Goal: Task Accomplishment & Management: Use online tool/utility

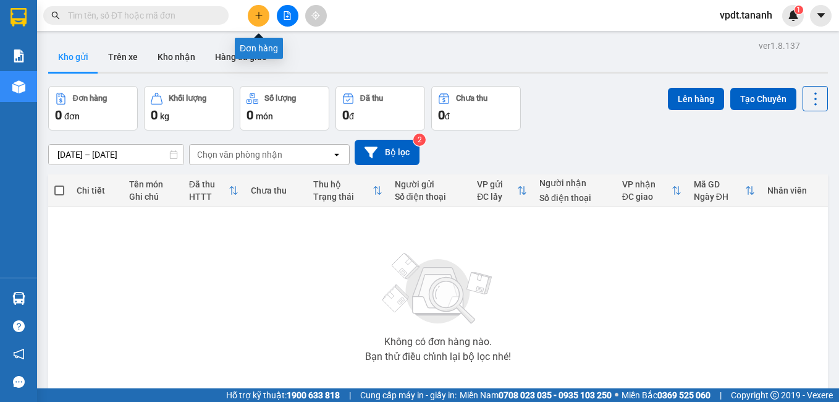
click at [258, 16] on icon "plus" at bounding box center [259, 15] width 9 height 9
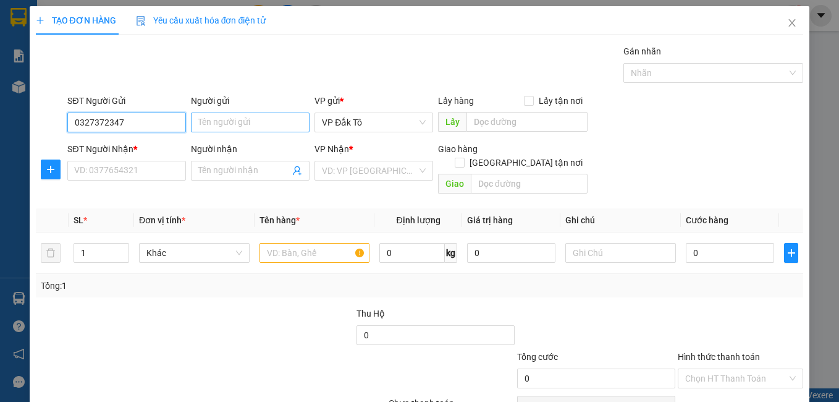
type input "0327372347"
click at [205, 122] on input "Người gửi" at bounding box center [250, 122] width 119 height 20
type input "D"
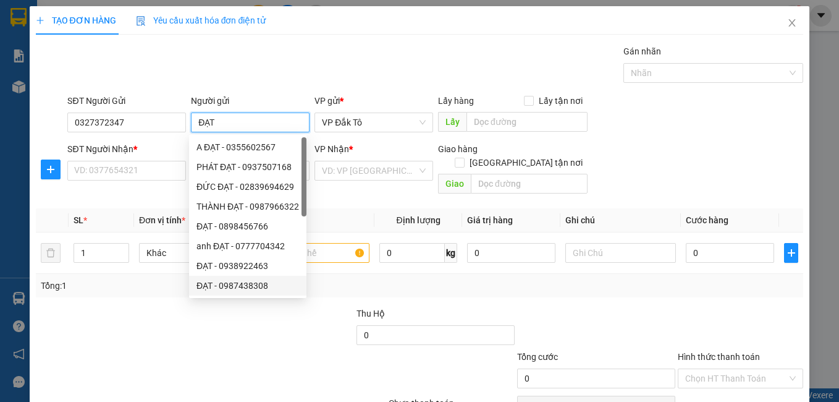
type input "ĐẠT"
click at [126, 317] on div at bounding box center [115, 327] width 161 height 43
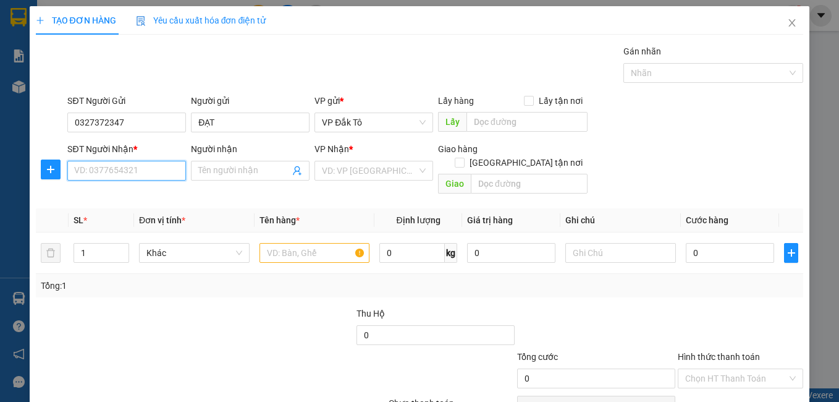
click at [147, 167] on input "SĐT Người Nhận *" at bounding box center [126, 171] width 119 height 20
type input "0901133264"
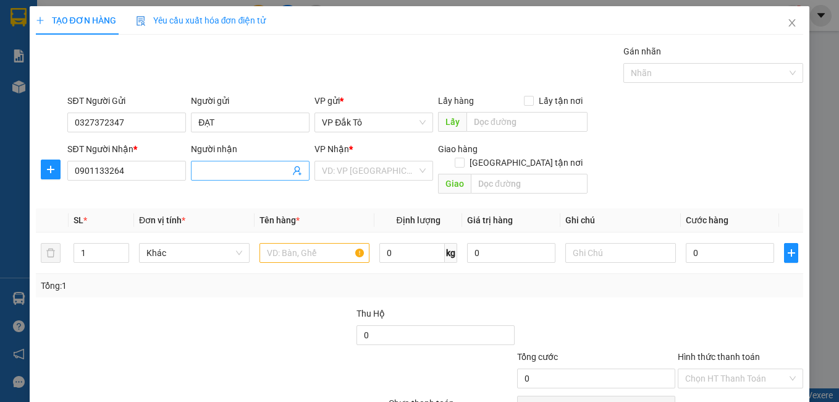
click at [214, 167] on input "Người nhận" at bounding box center [243, 171] width 91 height 14
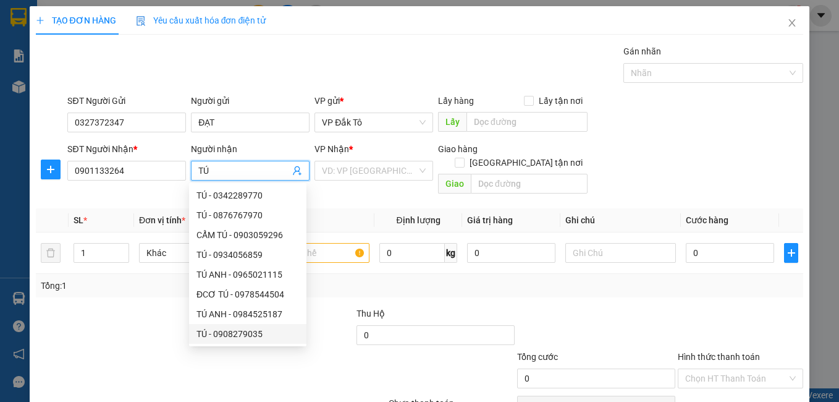
type input "TÚ"
click at [344, 368] on div at bounding box center [323, 371] width 128 height 43
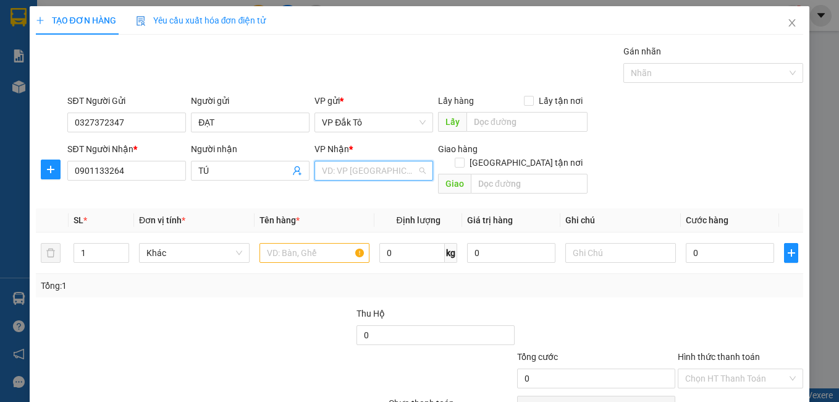
click at [351, 172] on input "search" at bounding box center [369, 170] width 95 height 19
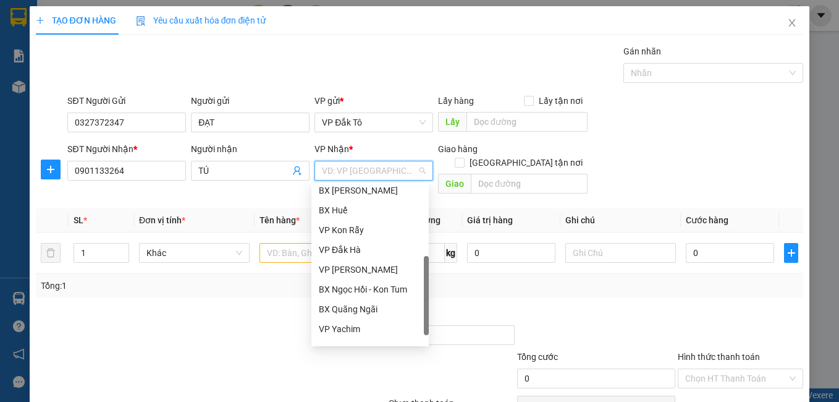
scroll to position [138, 0]
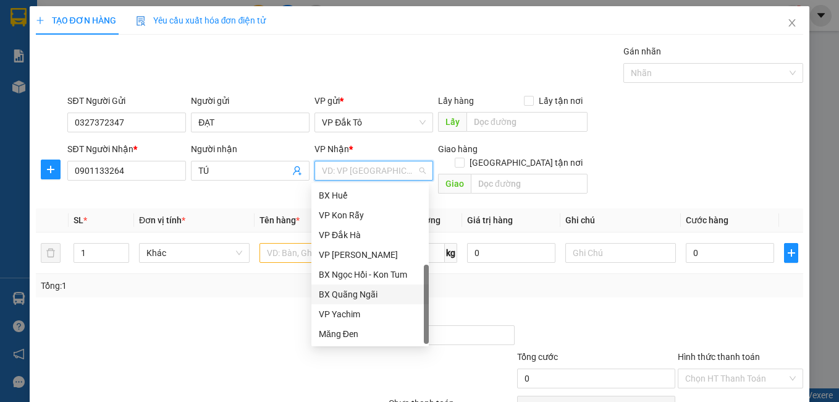
click at [352, 292] on div "BX Quãng Ngãi" at bounding box center [370, 294] width 103 height 14
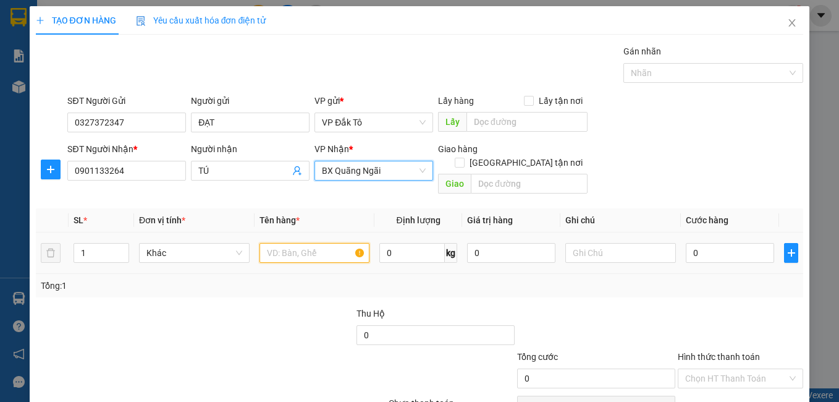
click at [303, 243] on input "text" at bounding box center [314, 253] width 111 height 20
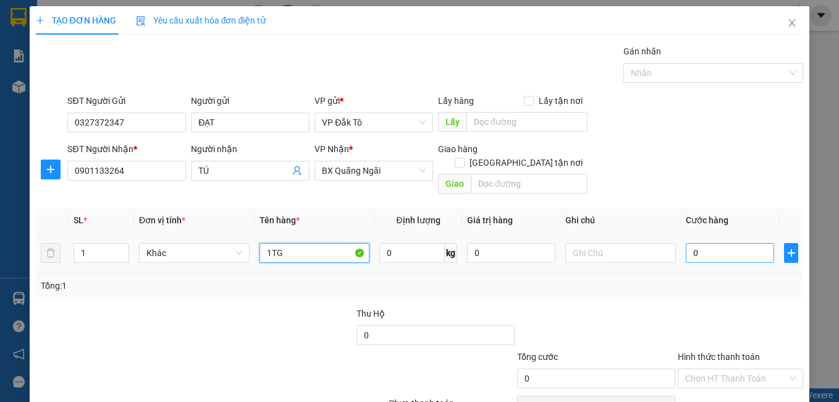
type input "1TG"
click at [686, 243] on input "0" at bounding box center [730, 253] width 88 height 20
type input "5"
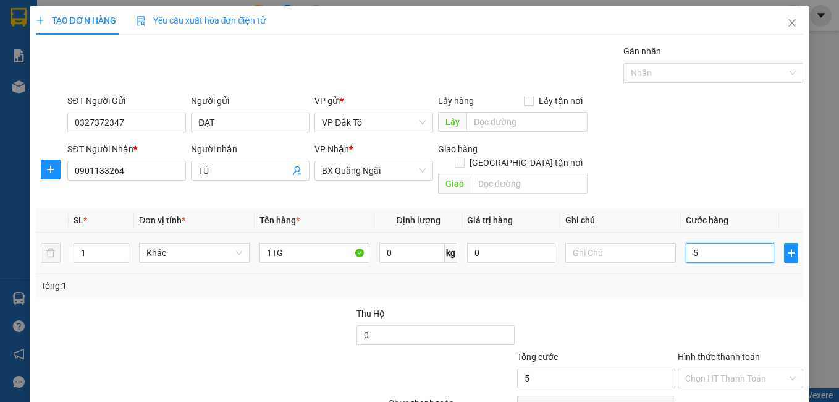
type input "59"
type input "5"
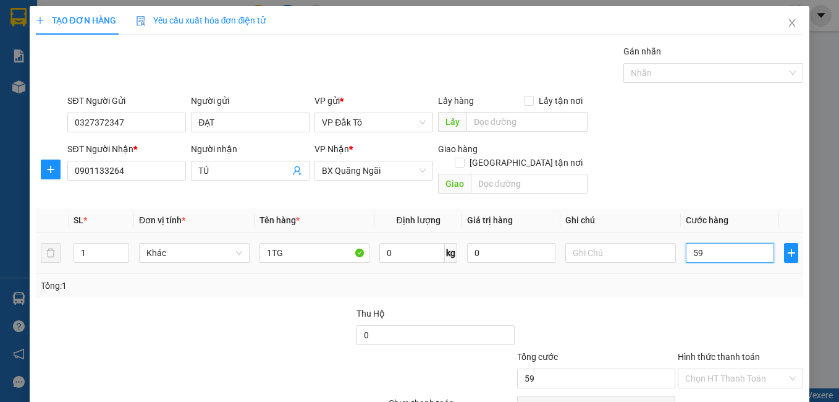
type input "5"
type input "50"
type input "50.000"
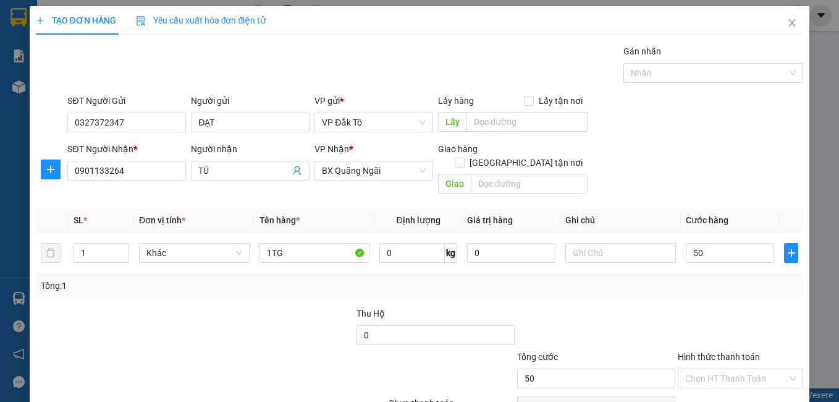
type input "50.000"
click at [697, 306] on div at bounding box center [740, 327] width 128 height 43
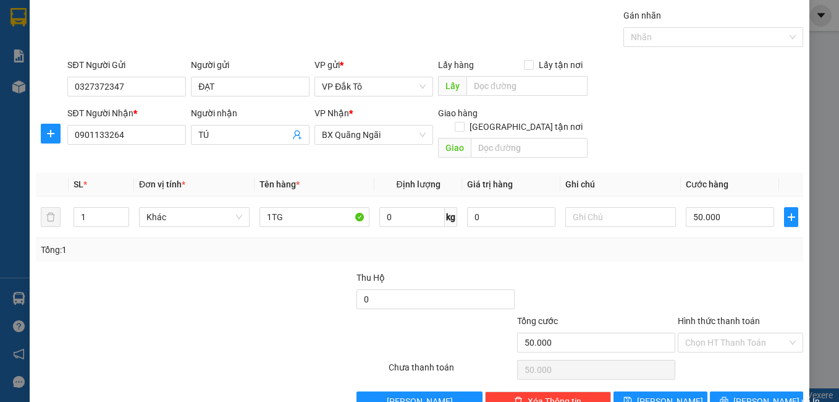
scroll to position [56, 0]
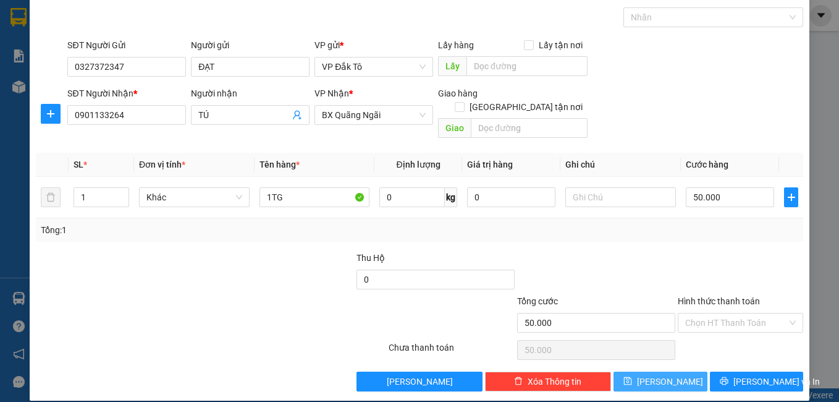
click at [655, 374] on span "[PERSON_NAME]" at bounding box center [670, 381] width 66 height 14
type input "0"
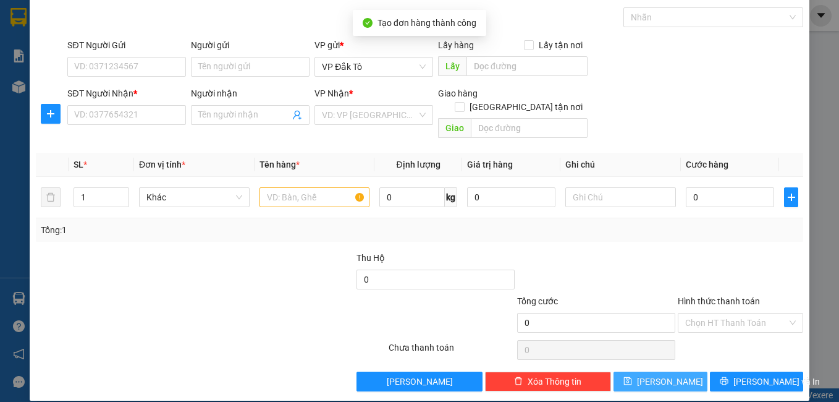
scroll to position [0, 0]
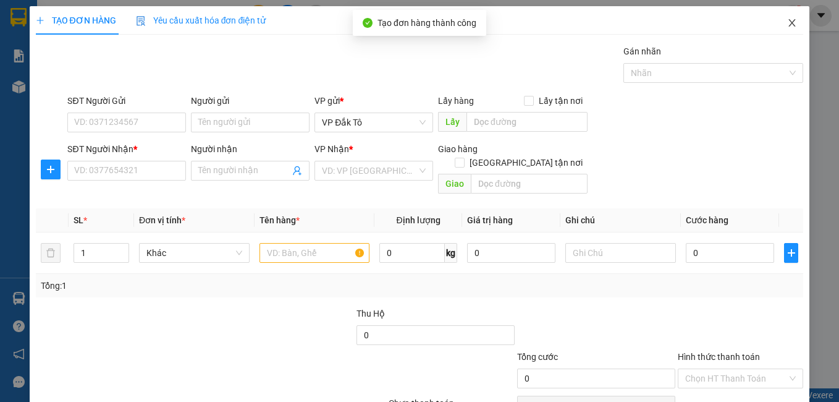
click at [787, 22] on icon "close" at bounding box center [792, 23] width 10 height 10
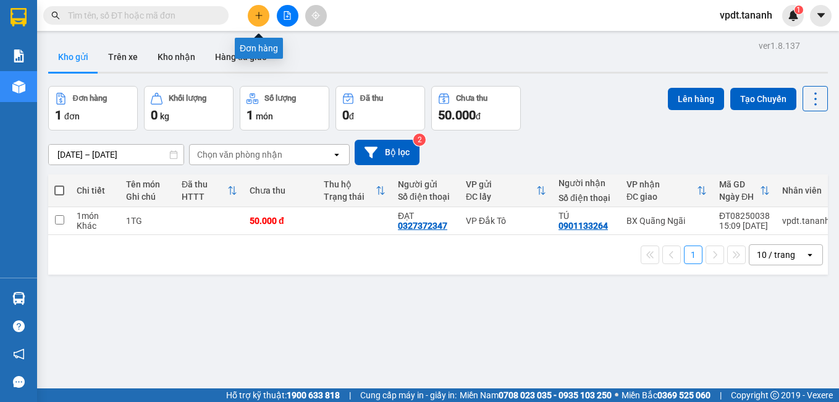
click at [260, 17] on icon "plus" at bounding box center [259, 15] width 9 height 9
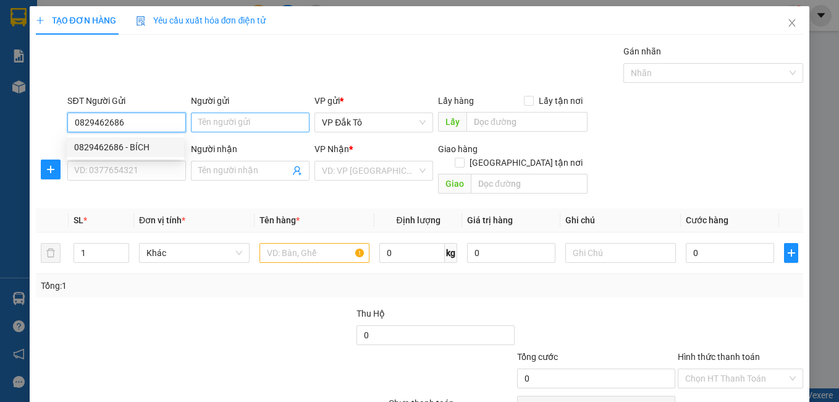
type input "0829462686"
click at [211, 118] on input "Người gửi" at bounding box center [250, 122] width 119 height 20
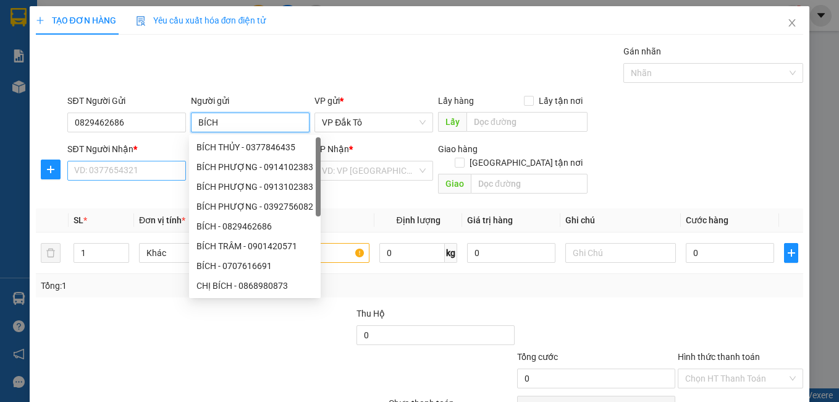
type input "BÍCH"
click at [122, 162] on input "SĐT Người Nhận *" at bounding box center [126, 171] width 119 height 20
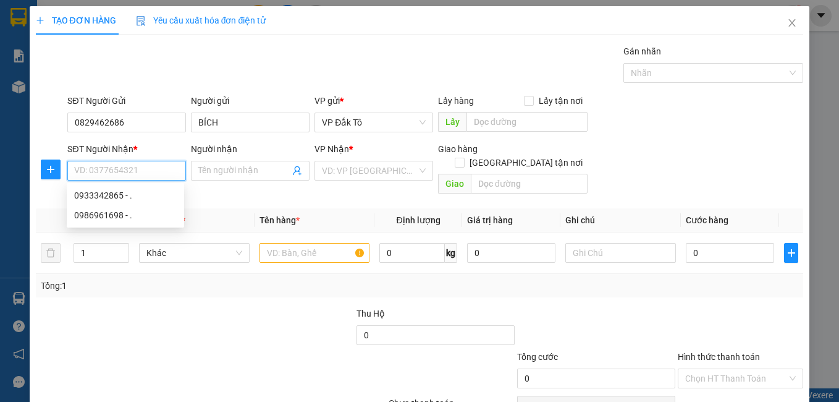
type input "9"
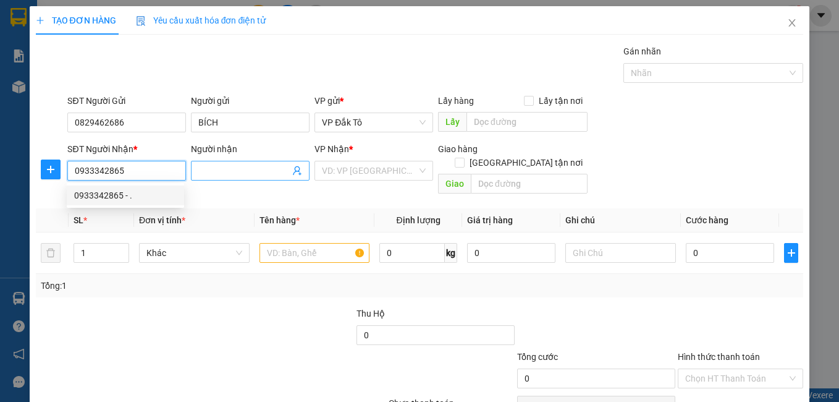
type input "0933342865"
click at [212, 166] on input "Người nhận" at bounding box center [243, 171] width 91 height 14
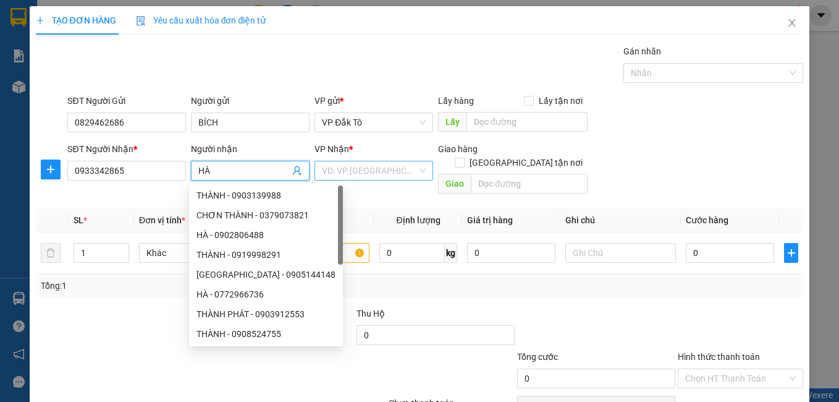
type input "HÀ"
click at [353, 174] on input "search" at bounding box center [369, 170] width 95 height 19
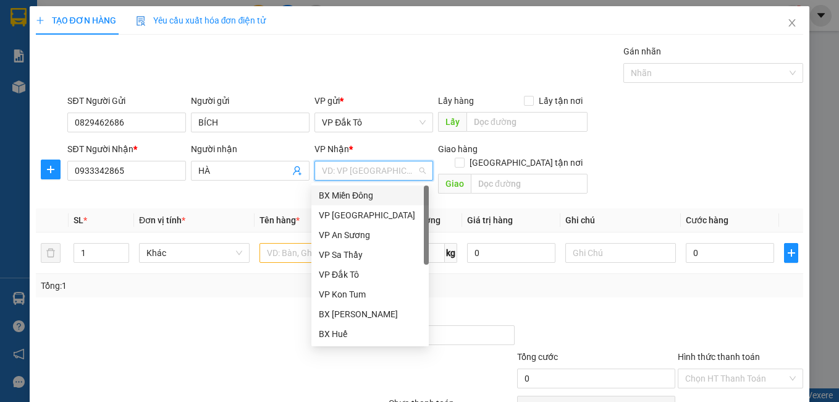
click at [358, 197] on div "BX Miền Đông" at bounding box center [370, 195] width 103 height 14
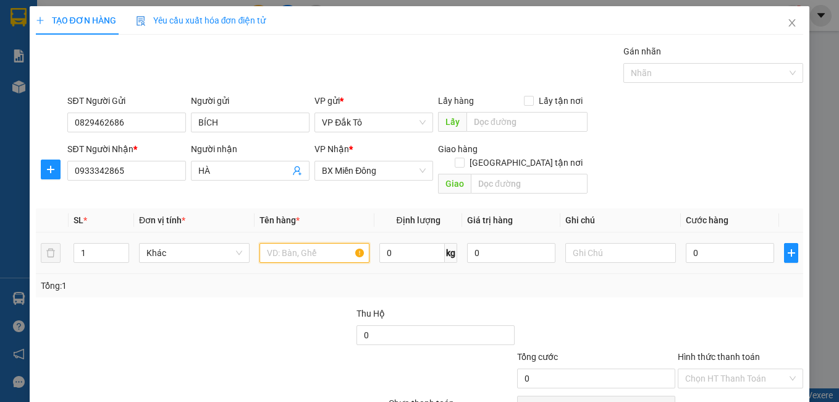
click at [310, 243] on input "text" at bounding box center [314, 253] width 111 height 20
type input "1TX"
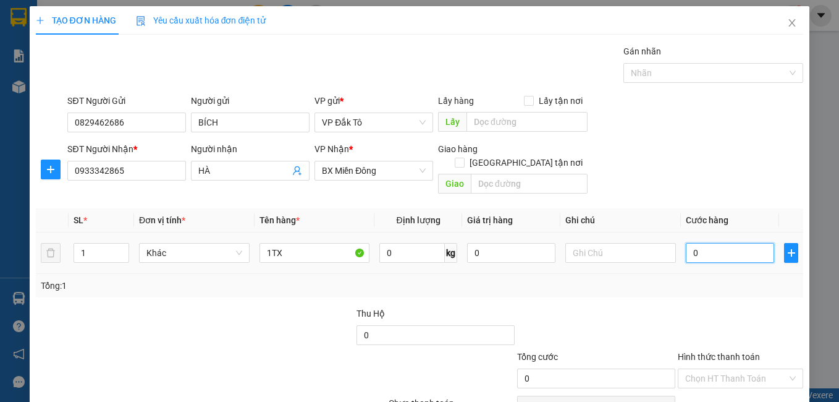
click at [720, 243] on input "0" at bounding box center [730, 253] width 88 height 20
type input "5"
type input "50"
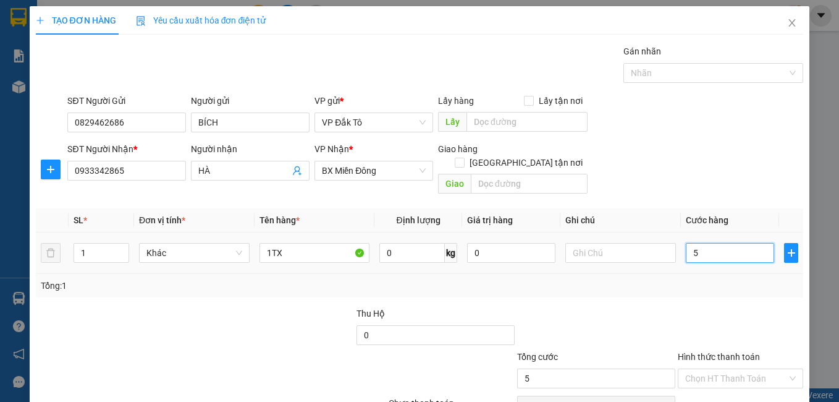
type input "50"
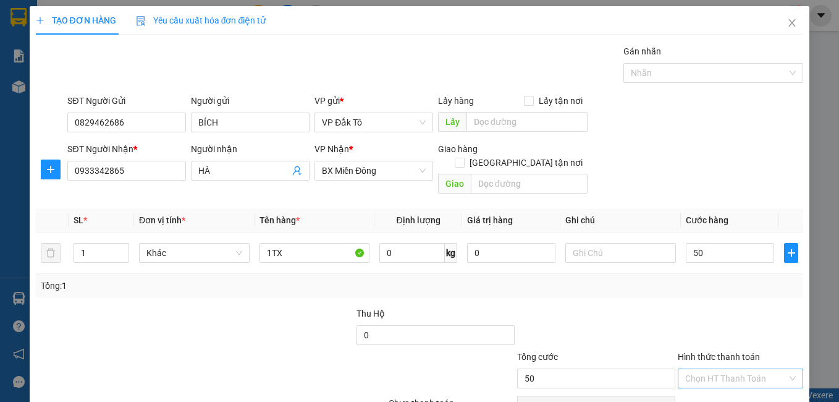
type input "50.000"
click at [734, 369] on input "Hình thức thanh toán" at bounding box center [736, 378] width 103 height 19
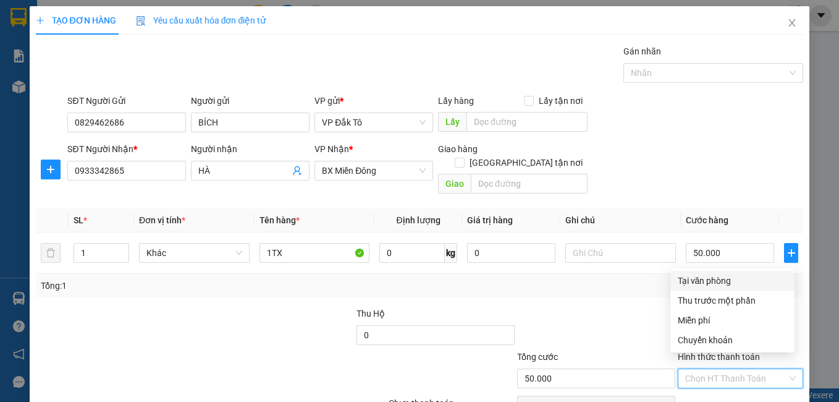
click at [719, 278] on div "Tại văn phòng" at bounding box center [732, 281] width 109 height 14
type input "0"
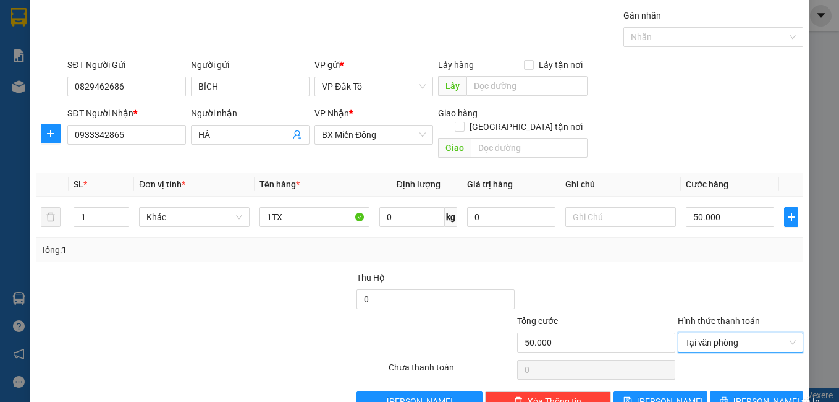
scroll to position [56, 0]
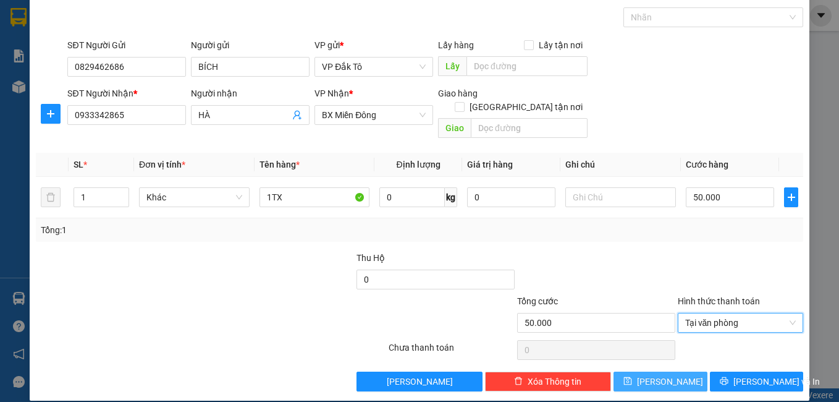
click at [655, 374] on span "[PERSON_NAME]" at bounding box center [670, 381] width 66 height 14
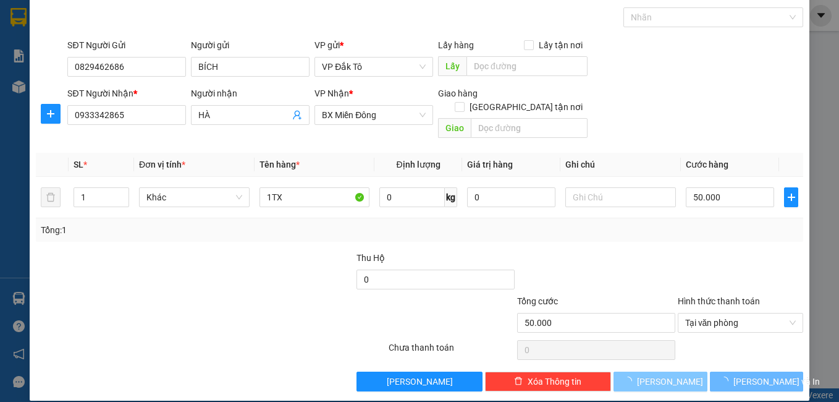
type input "0"
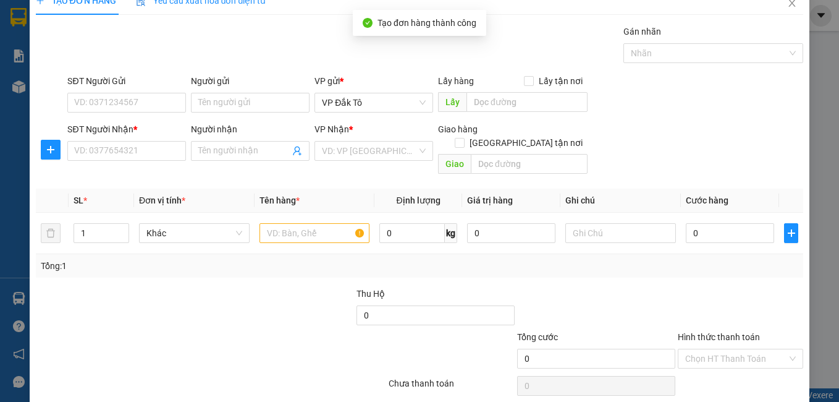
scroll to position [0, 0]
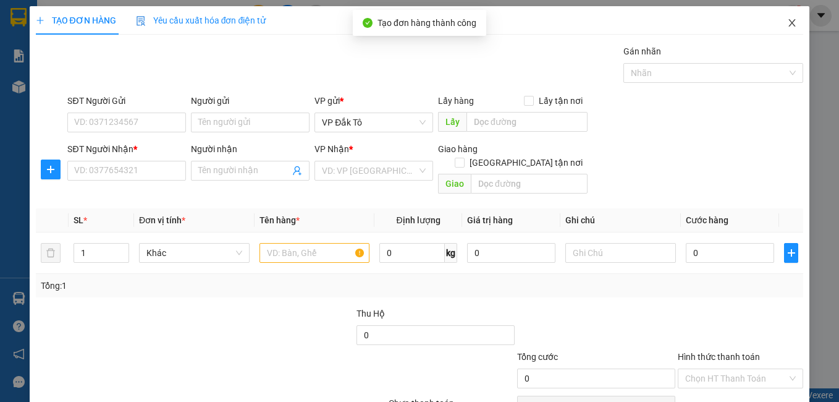
click at [787, 21] on icon "close" at bounding box center [792, 23] width 10 height 10
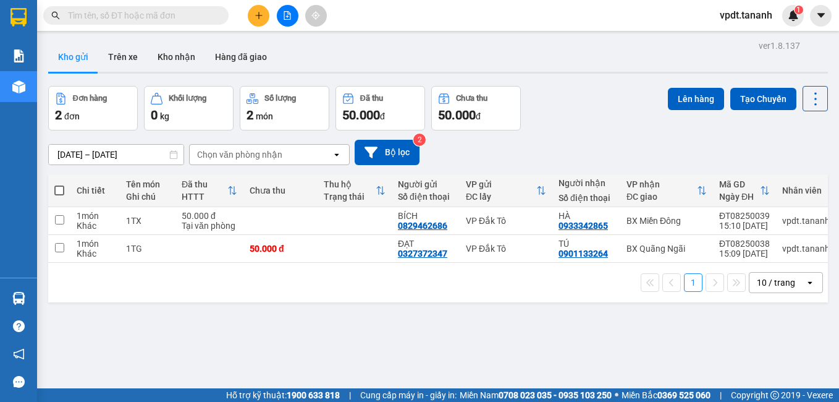
click at [262, 19] on icon "plus" at bounding box center [259, 15] width 9 height 9
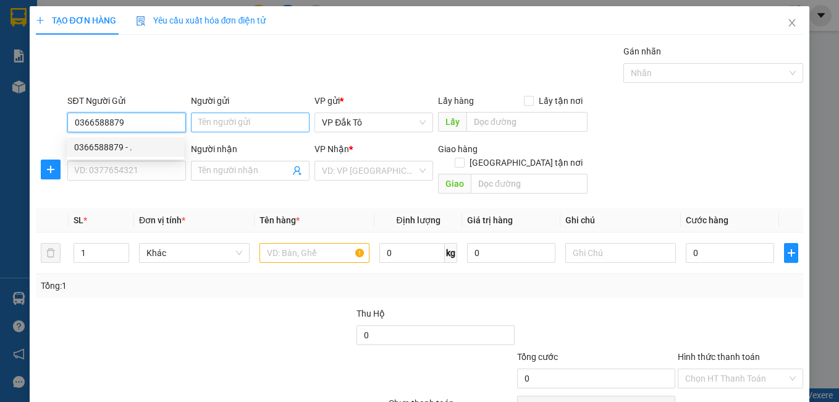
type input "0366588879"
click at [222, 127] on input "Người gửi" at bounding box center [250, 122] width 119 height 20
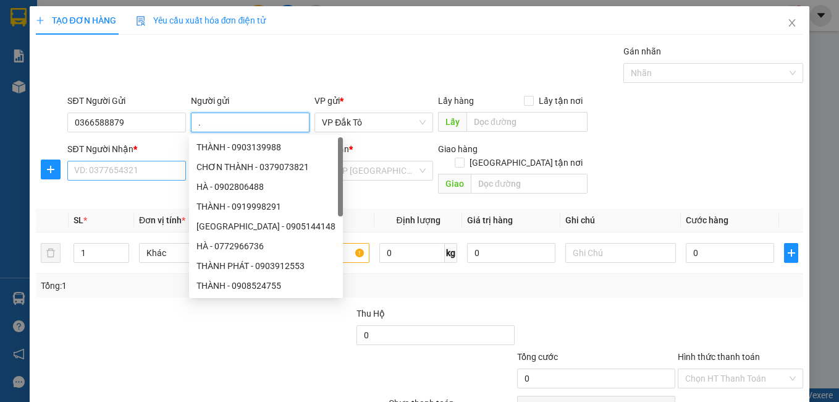
type input "."
click at [124, 164] on input "SĐT Người Nhận *" at bounding box center [126, 171] width 119 height 20
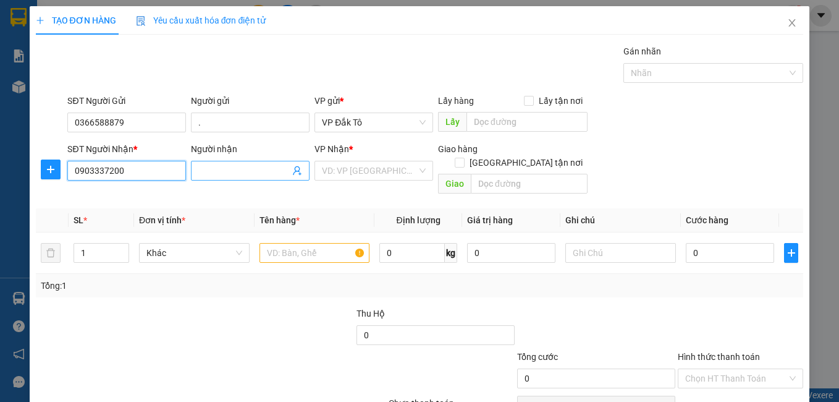
type input "0903337200"
click at [223, 171] on input "Người nhận" at bounding box center [243, 171] width 91 height 14
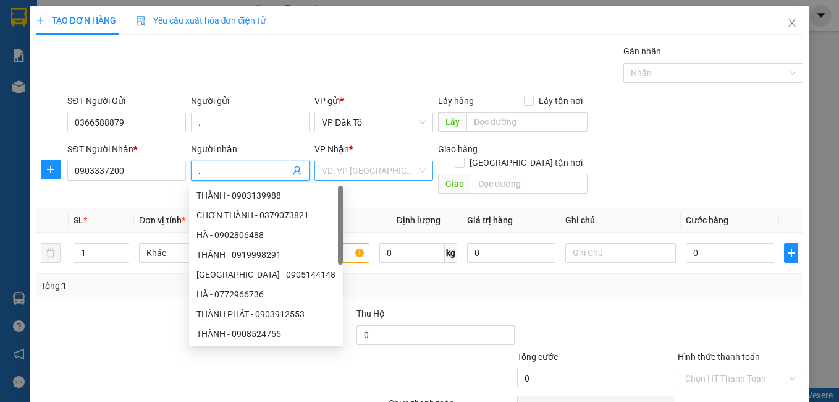
type input "."
click at [327, 169] on input "search" at bounding box center [369, 170] width 95 height 19
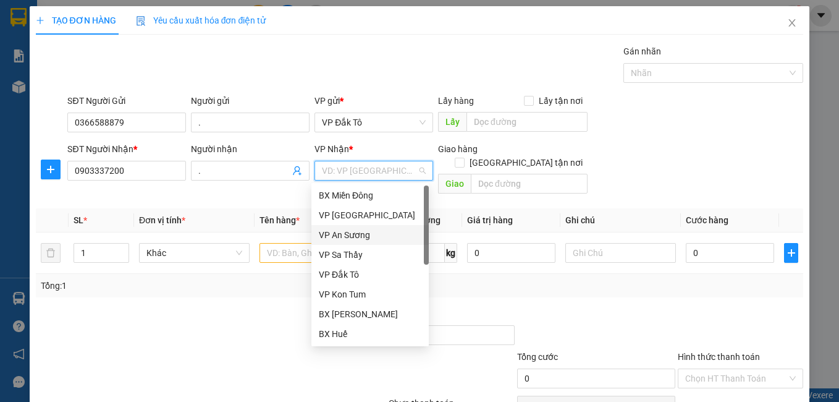
click at [346, 238] on div "VP An Sương" at bounding box center [370, 235] width 103 height 14
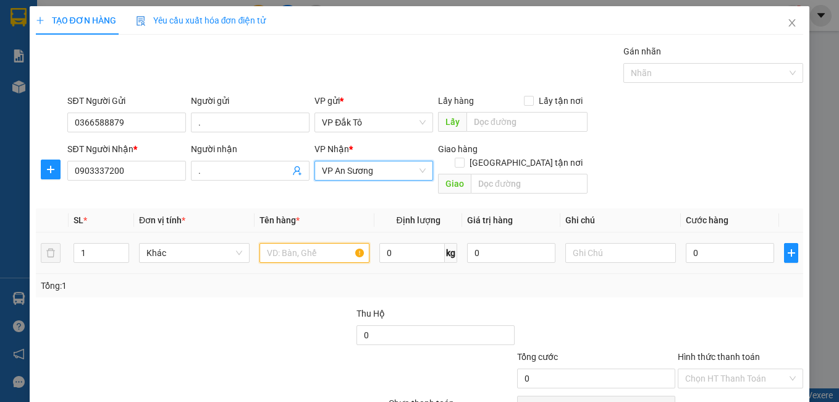
click at [307, 243] on input "text" at bounding box center [314, 253] width 111 height 20
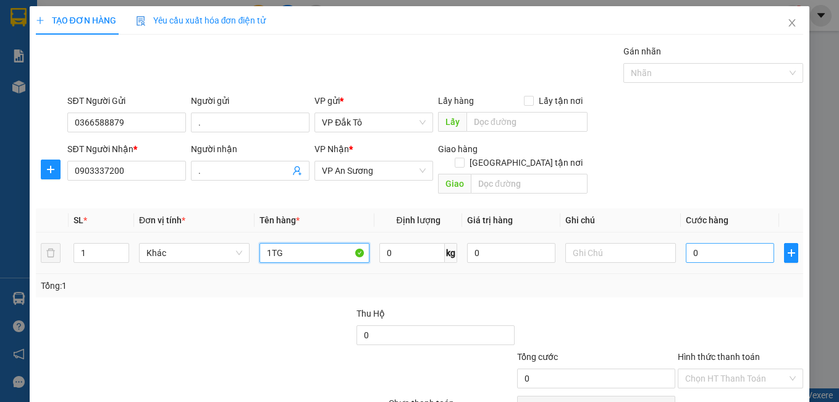
type input "1TG"
click at [709, 243] on input "0" at bounding box center [730, 253] width 88 height 20
type input "1"
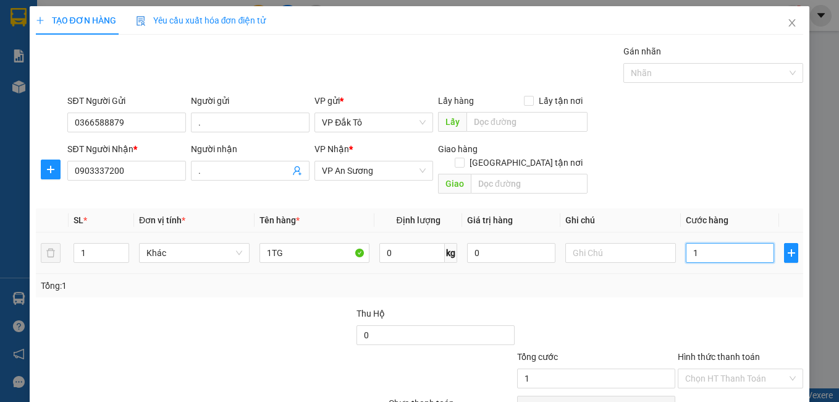
type input "10"
type input "100"
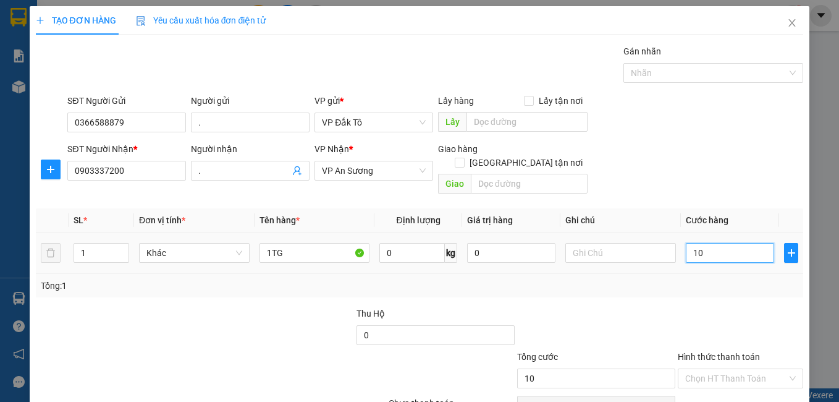
type input "100"
type input "100.000"
click at [646, 306] on div at bounding box center [596, 327] width 161 height 43
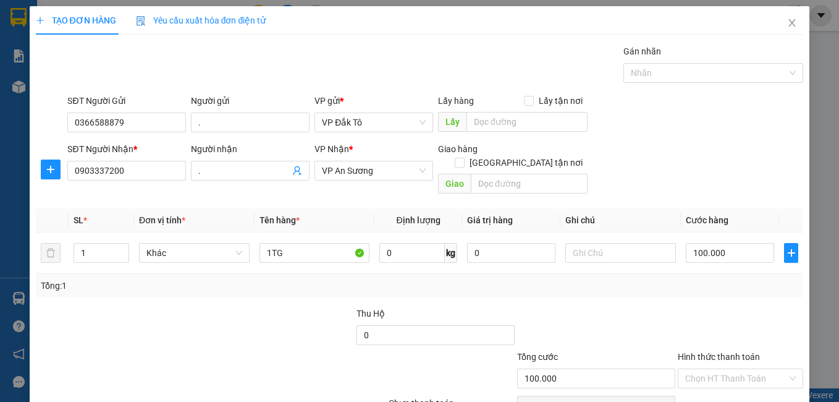
scroll to position [56, 0]
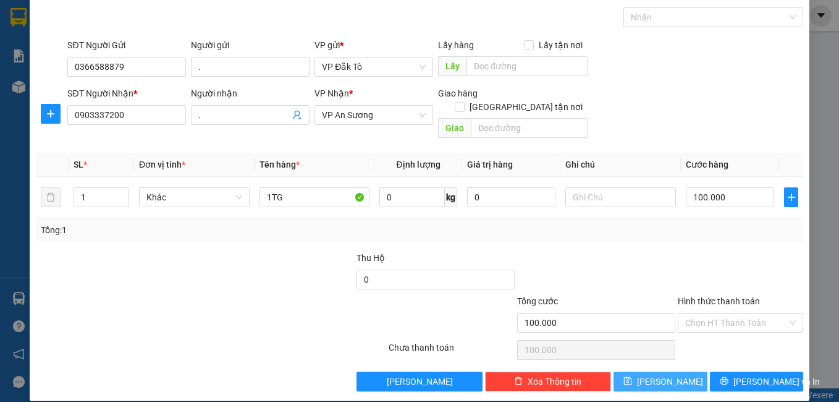
click at [667, 371] on button "[PERSON_NAME]" at bounding box center [660, 381] width 94 height 20
type input "0"
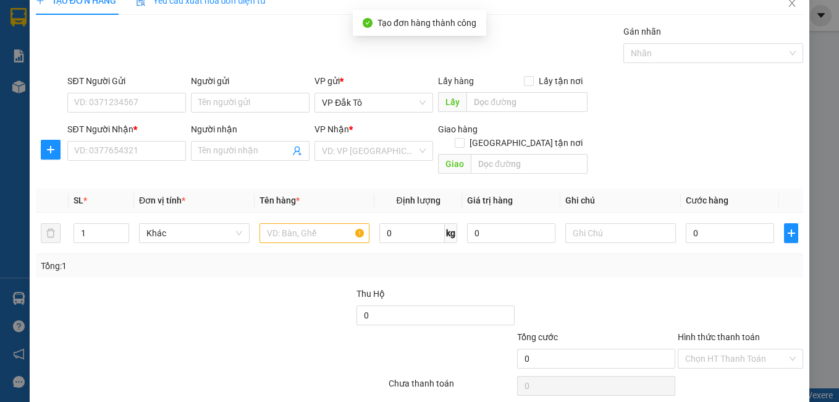
scroll to position [0, 0]
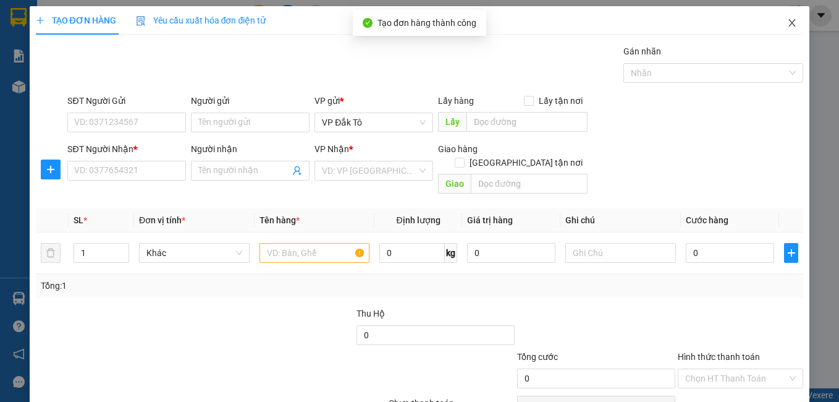
click at [787, 19] on icon "close" at bounding box center [792, 23] width 10 height 10
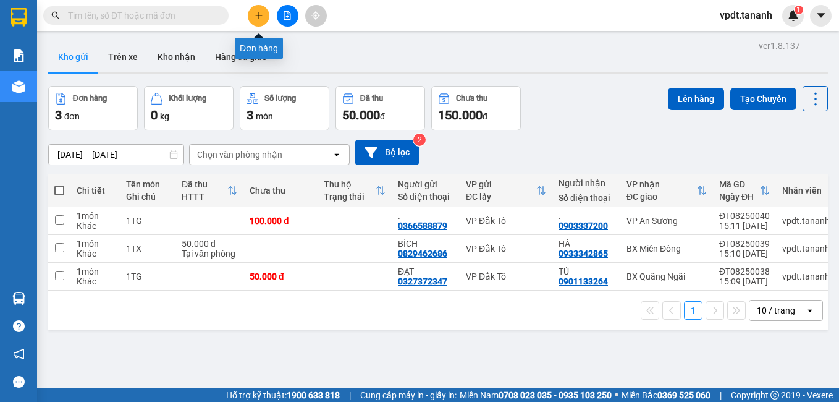
click at [264, 14] on button at bounding box center [259, 16] width 22 height 22
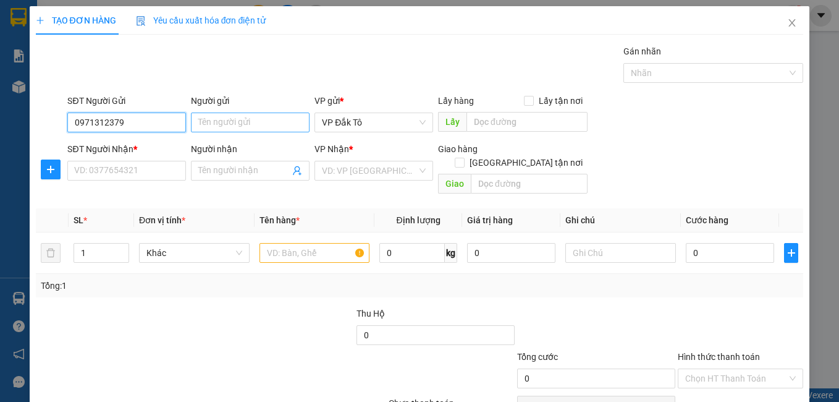
type input "0971312379"
click at [218, 126] on input "Người gửi" at bounding box center [250, 122] width 119 height 20
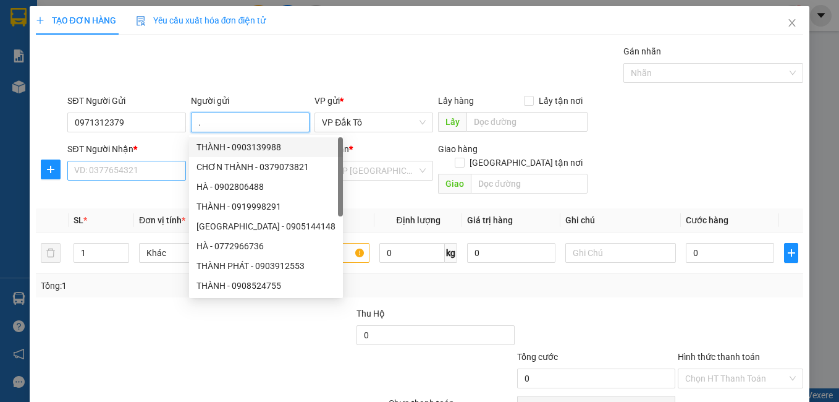
type input "."
click at [107, 175] on input "SĐT Người Nhận *" at bounding box center [126, 171] width 119 height 20
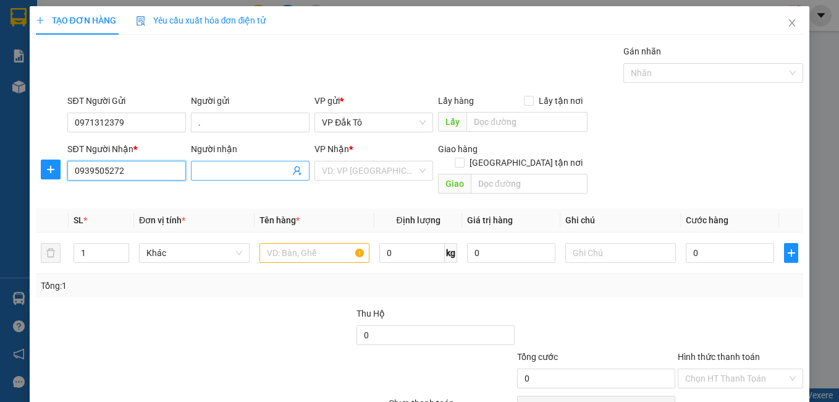
type input "0939505272"
click at [204, 170] on input "Người nhận" at bounding box center [243, 171] width 91 height 14
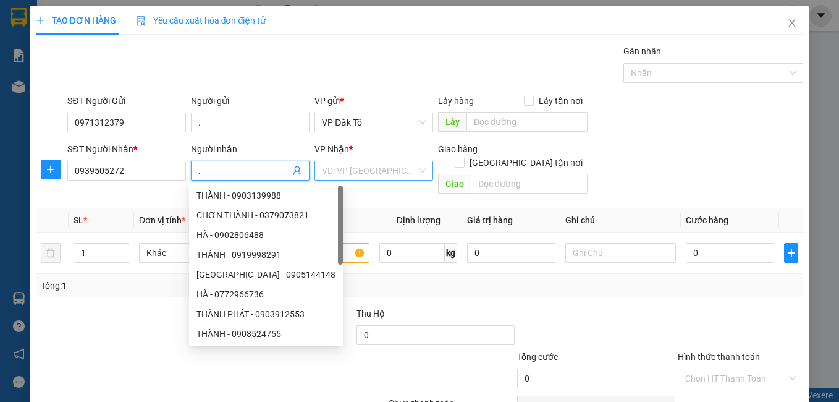
type input "."
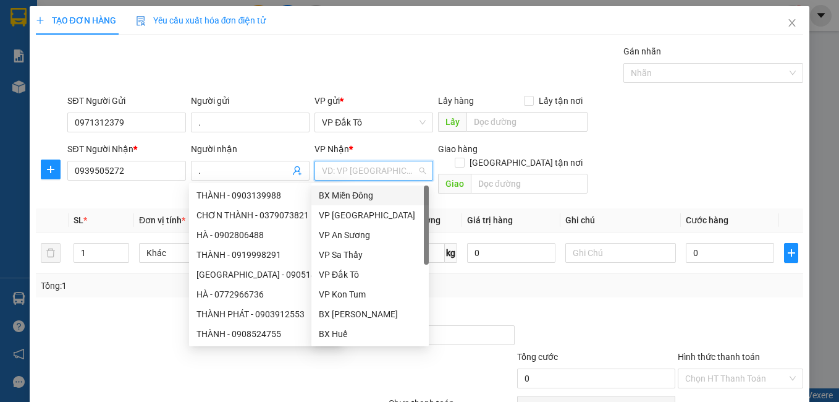
click at [363, 174] on input "search" at bounding box center [369, 170] width 95 height 19
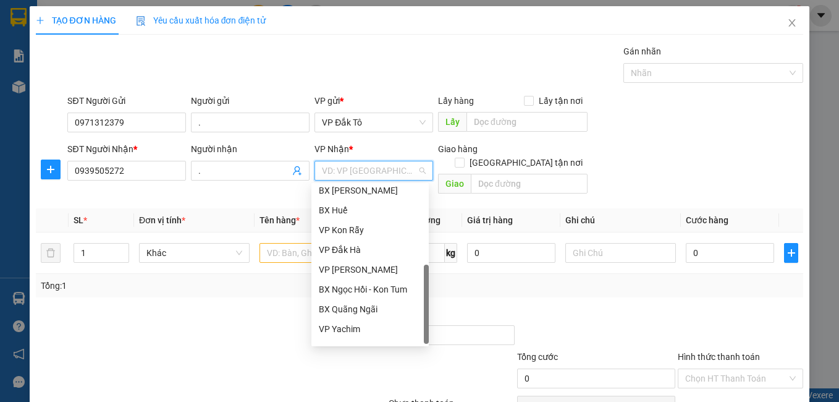
scroll to position [138, 0]
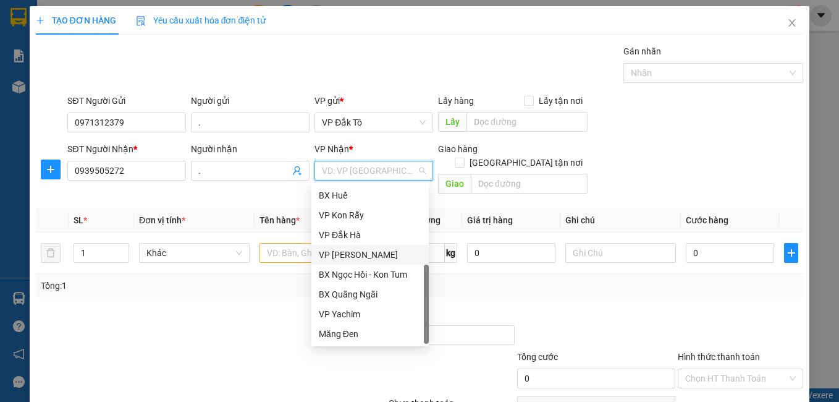
click at [360, 253] on div "VP [PERSON_NAME]" at bounding box center [370, 255] width 103 height 14
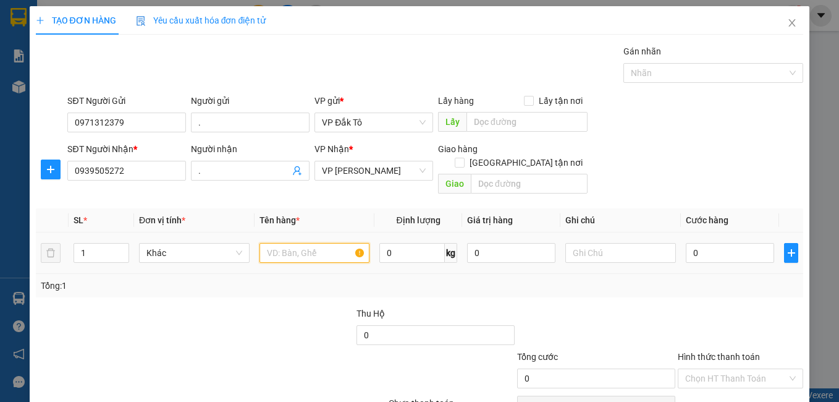
click at [317, 243] on input "text" at bounding box center [314, 253] width 111 height 20
type input "1 KIỆN"
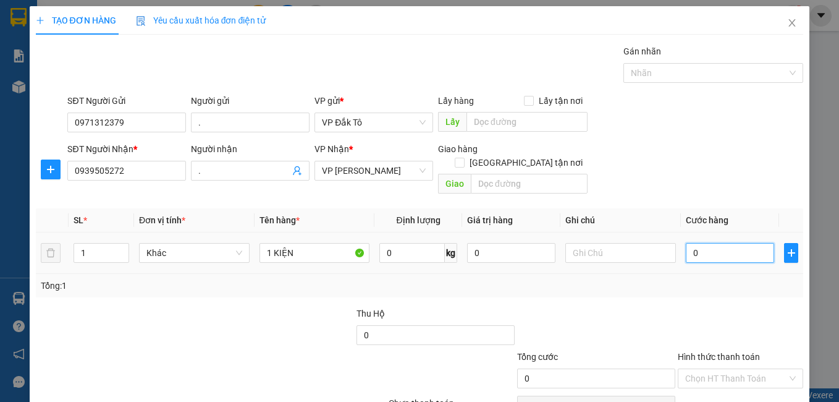
click at [713, 248] on input "0" at bounding box center [730, 253] width 88 height 20
type input "6"
type input "60"
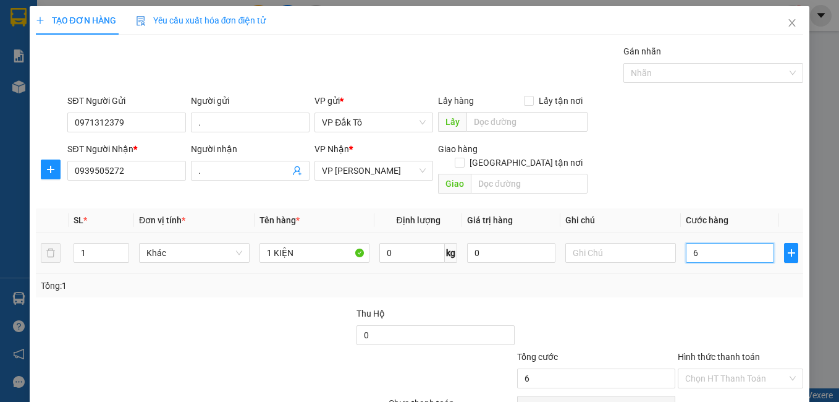
type input "60"
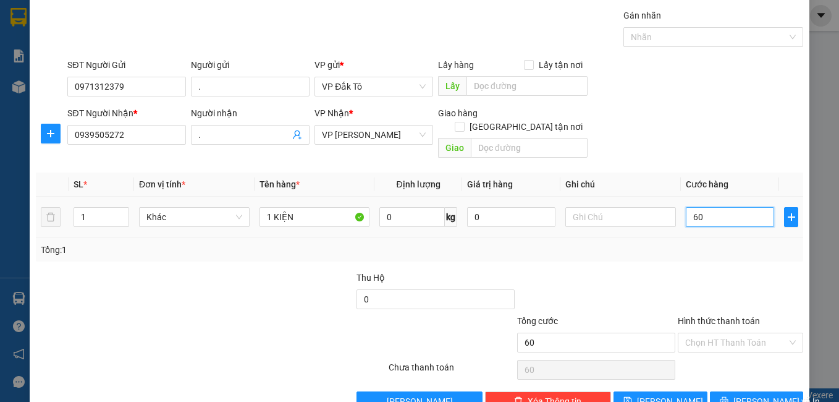
scroll to position [56, 0]
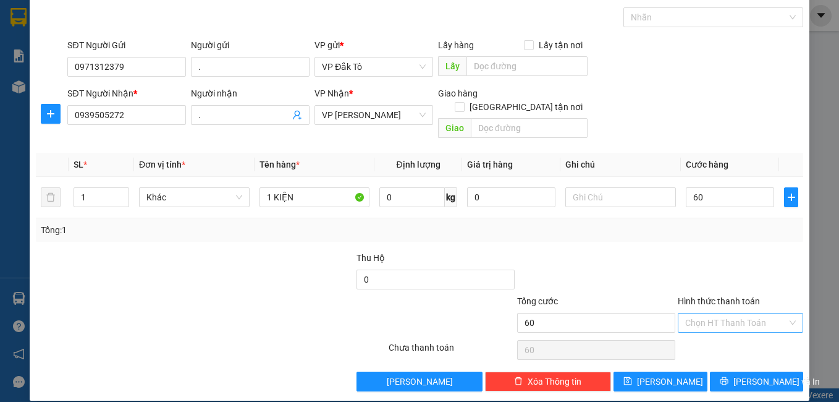
type input "60.000"
click at [702, 313] on input "Hình thức thanh toán" at bounding box center [736, 322] width 103 height 19
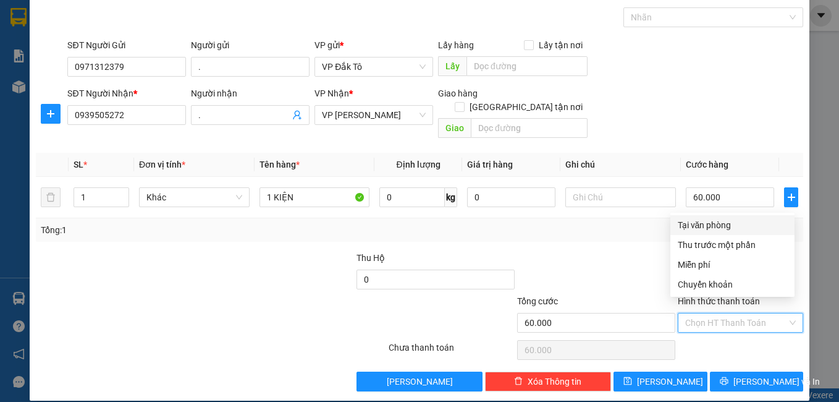
click at [710, 225] on div "Tại văn phòng" at bounding box center [732, 225] width 109 height 14
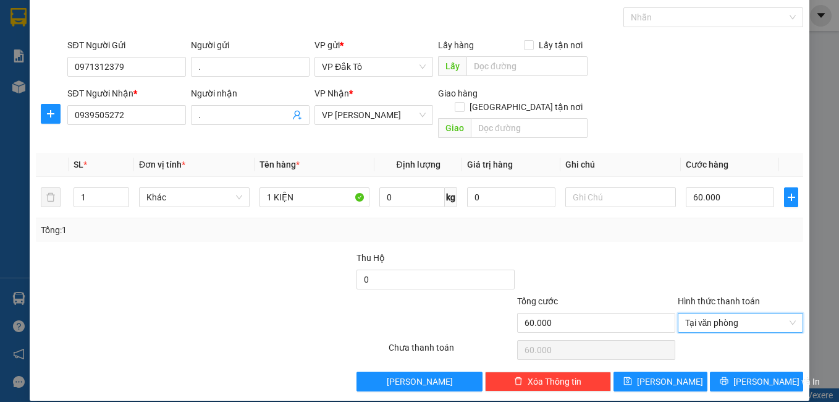
type input "0"
click at [660, 374] on span "[PERSON_NAME]" at bounding box center [670, 381] width 66 height 14
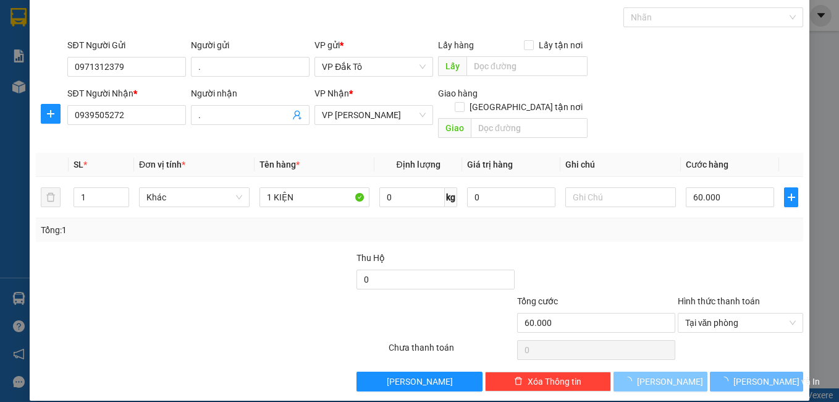
type input "0"
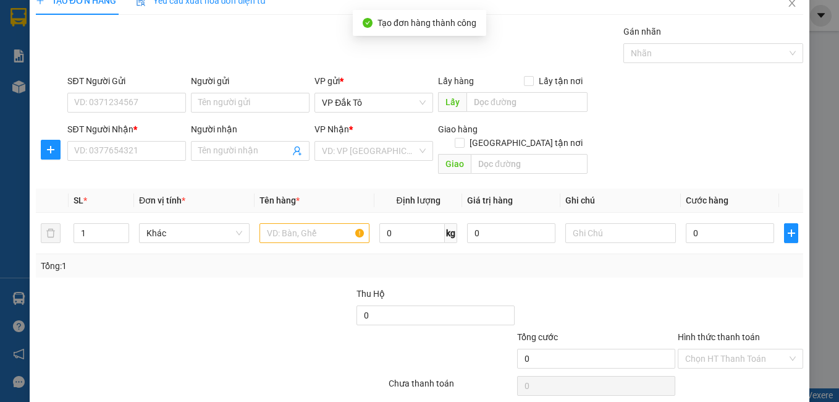
scroll to position [0, 0]
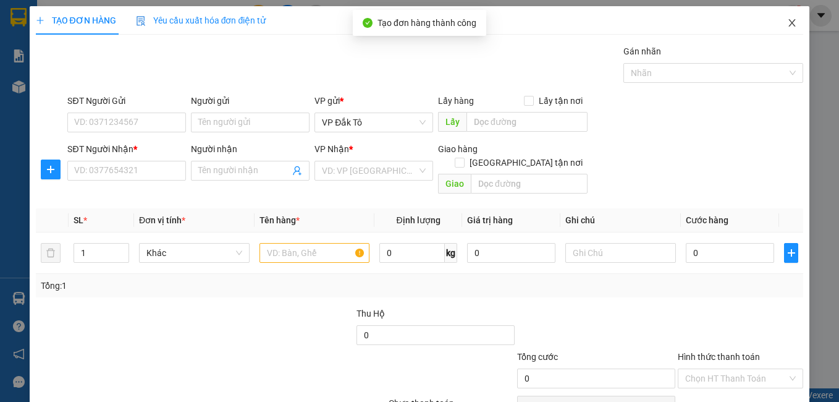
click at [787, 25] on icon "close" at bounding box center [792, 23] width 10 height 10
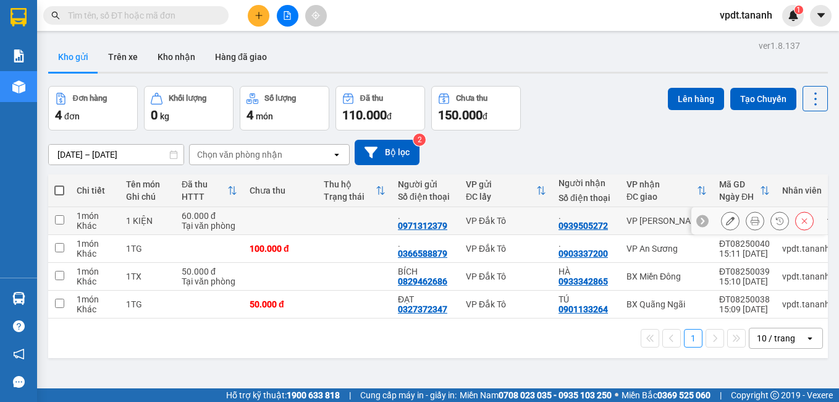
click at [59, 218] on input "checkbox" at bounding box center [59, 219] width 9 height 9
checkbox input "true"
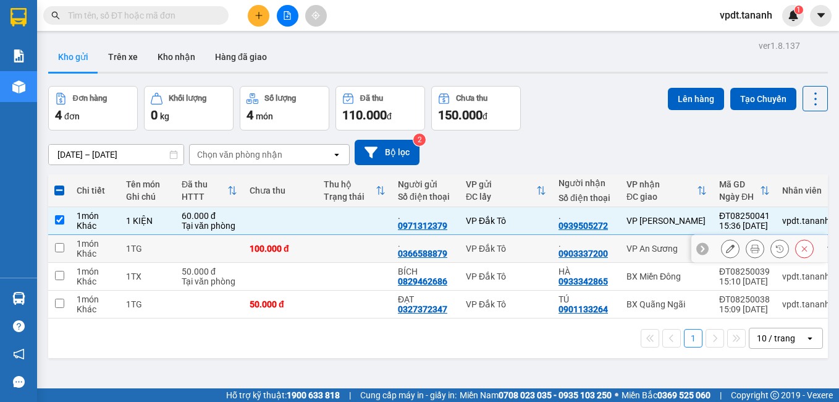
click at [59, 241] on td at bounding box center [59, 249] width 22 height 28
checkbox input "true"
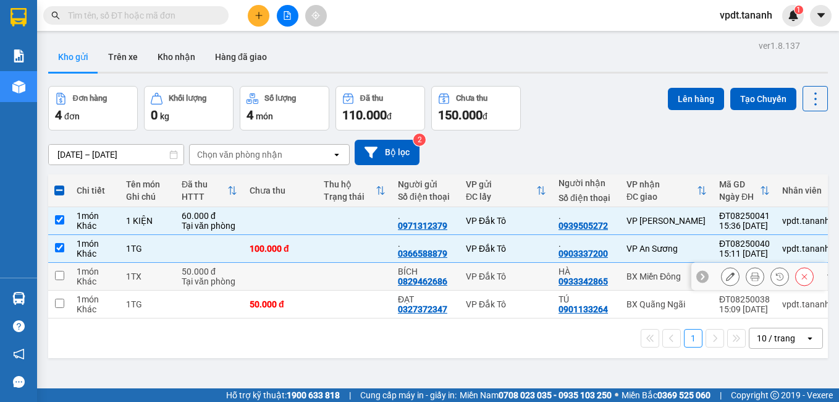
click at [57, 278] on input "checkbox" at bounding box center [59, 275] width 9 height 9
checkbox input "true"
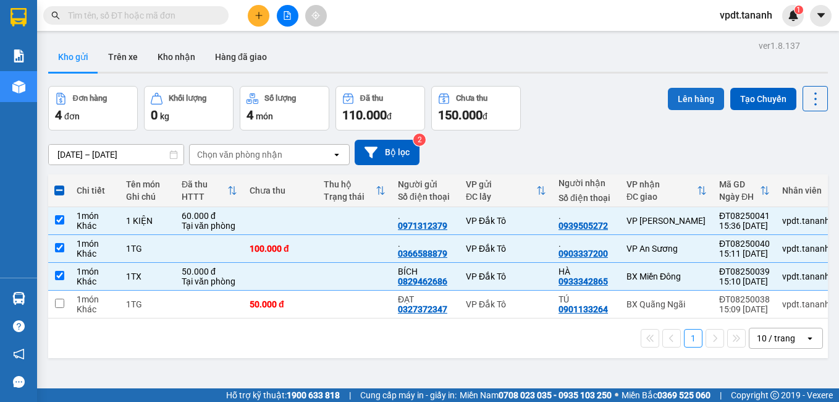
click at [686, 91] on button "Lên hàng" at bounding box center [696, 99] width 56 height 22
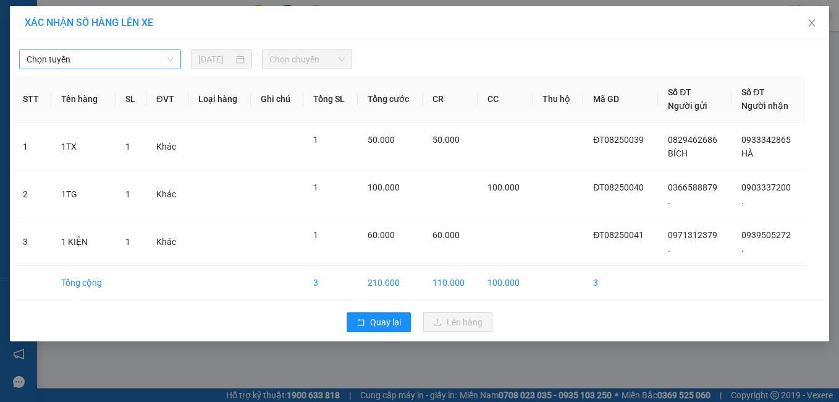
click at [137, 62] on span "Chọn tuyến" at bounding box center [100, 59] width 147 height 19
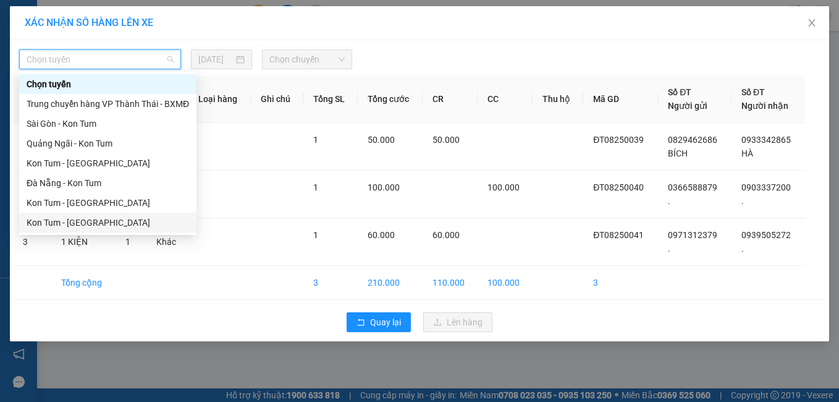
click at [111, 218] on div "Kon Tum - [GEOGRAPHIC_DATA]" at bounding box center [108, 223] width 162 height 14
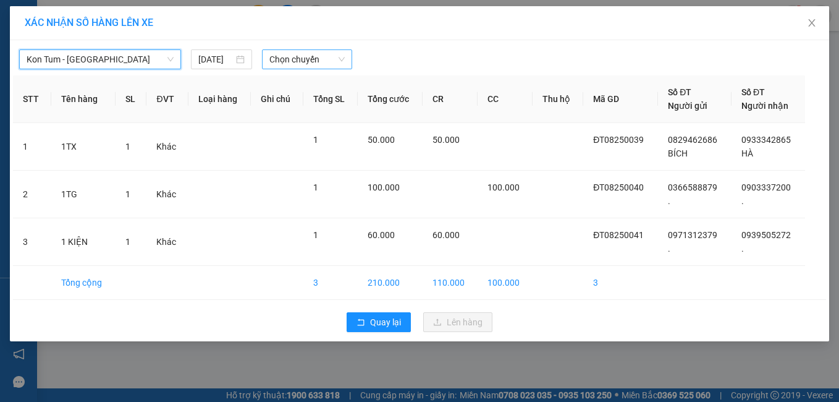
click at [292, 59] on span "Chọn chuyến" at bounding box center [306, 59] width 75 height 19
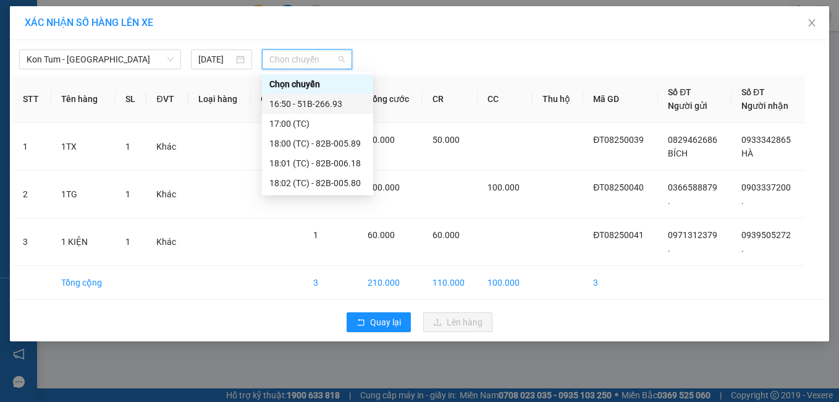
click at [321, 104] on div "16:50 - 51B-266.93" at bounding box center [317, 104] width 96 height 14
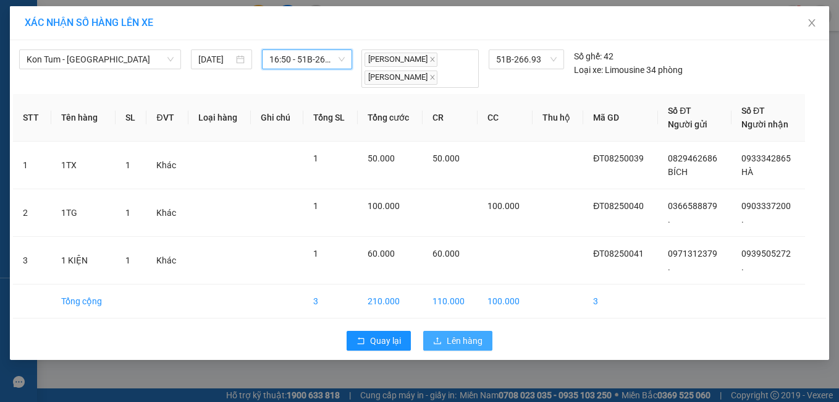
click at [452, 344] on span "Lên hàng" at bounding box center [465, 341] width 36 height 14
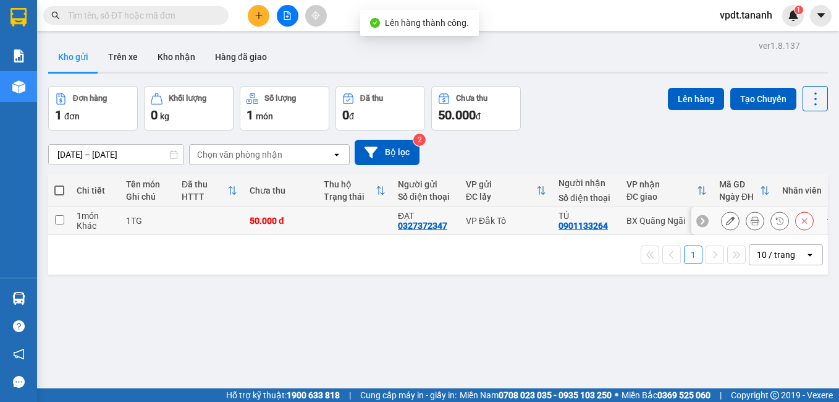
click at [60, 218] on input "checkbox" at bounding box center [59, 219] width 9 height 9
checkbox input "true"
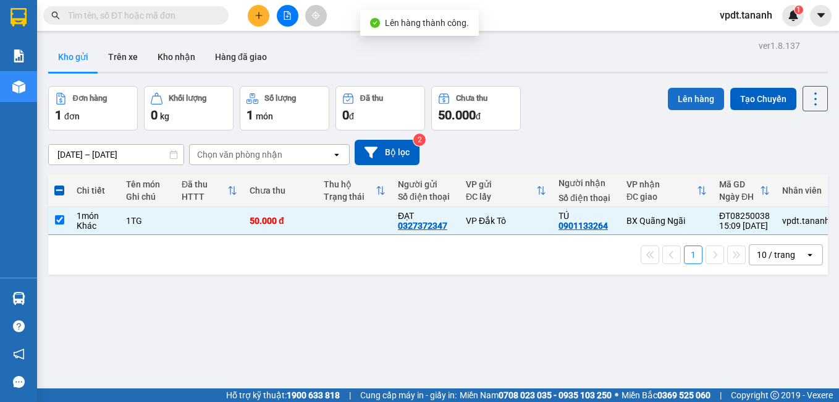
click at [684, 98] on button "Lên hàng" at bounding box center [696, 99] width 56 height 22
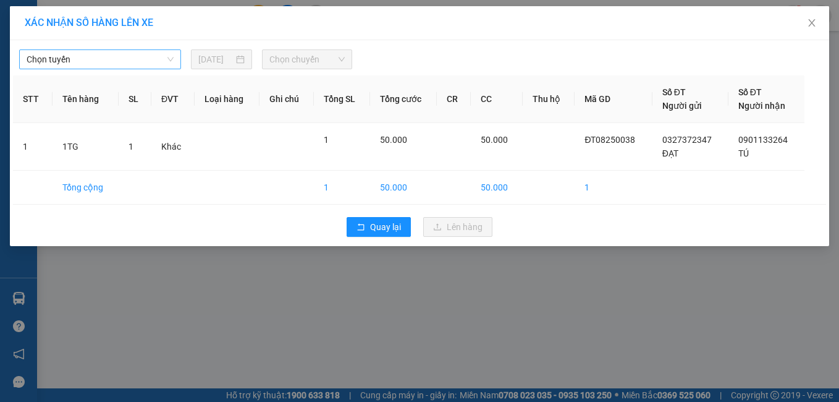
click at [135, 53] on span "Chọn tuyến" at bounding box center [100, 59] width 147 height 19
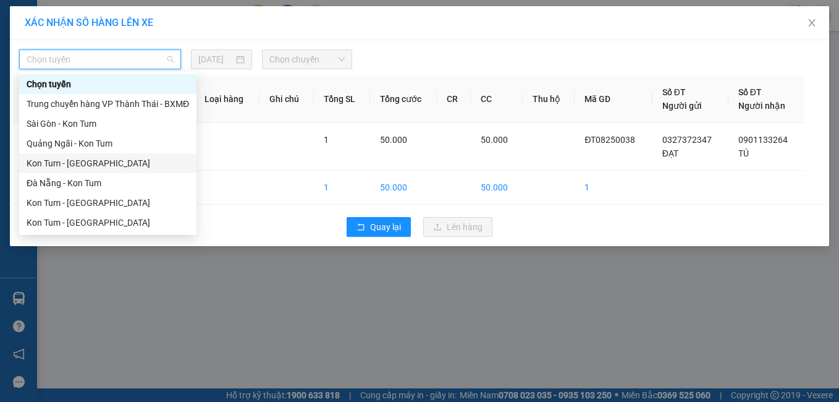
click at [112, 161] on div "Kon Tum - [GEOGRAPHIC_DATA]" at bounding box center [108, 163] width 162 height 14
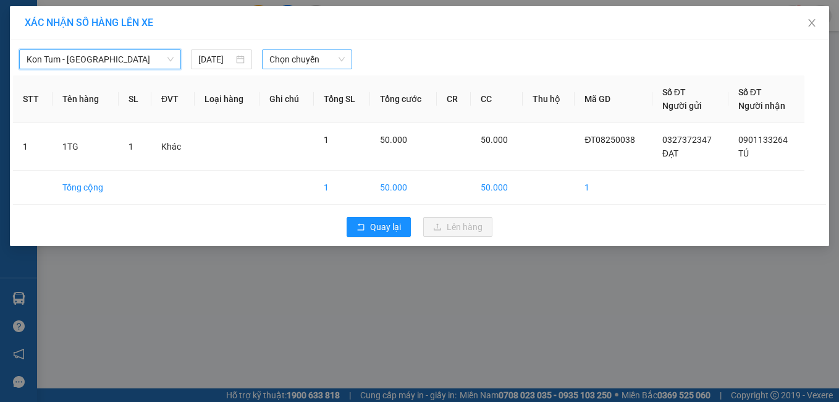
click at [293, 63] on span "Chọn chuyến" at bounding box center [306, 59] width 75 height 19
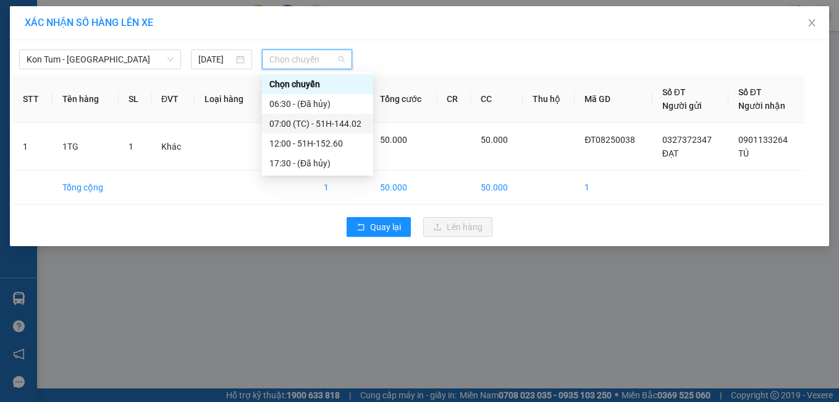
click at [339, 122] on div "07:00 (TC) - 51H-144.02" at bounding box center [317, 124] width 96 height 14
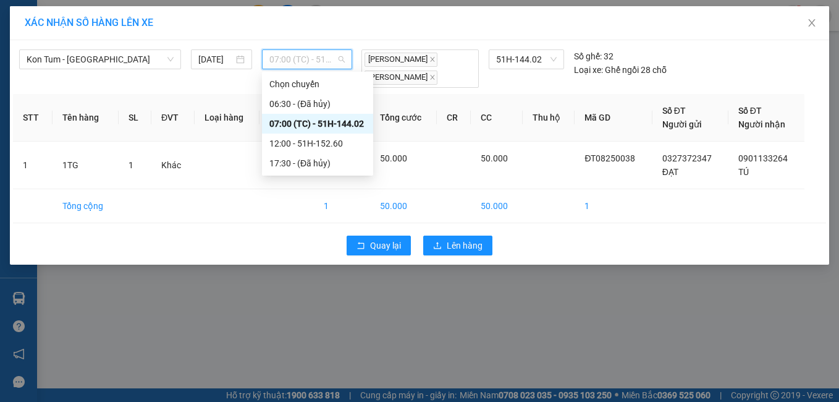
click at [328, 59] on span "07:00 (TC) - 51H-144.02" at bounding box center [306, 59] width 75 height 19
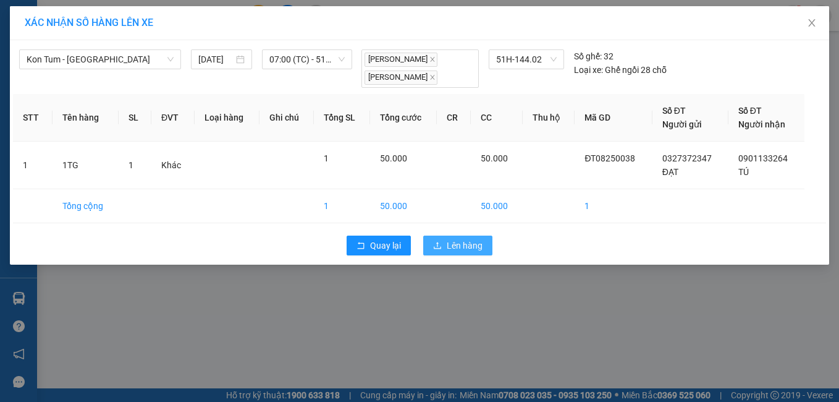
click at [444, 244] on button "Lên hàng" at bounding box center [457, 245] width 69 height 20
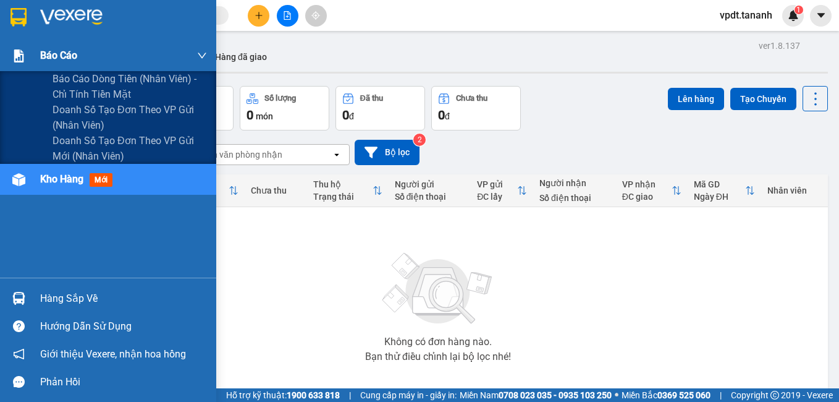
click at [54, 51] on span "Báo cáo" at bounding box center [58, 55] width 37 height 15
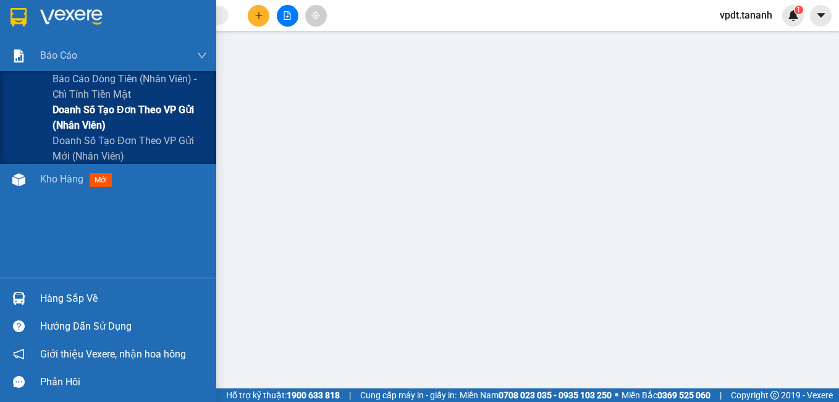
click at [80, 106] on span "Doanh số tạo đơn theo VP gửi (nhân viên)" at bounding box center [130, 117] width 154 height 31
